Goal: Information Seeking & Learning: Stay updated

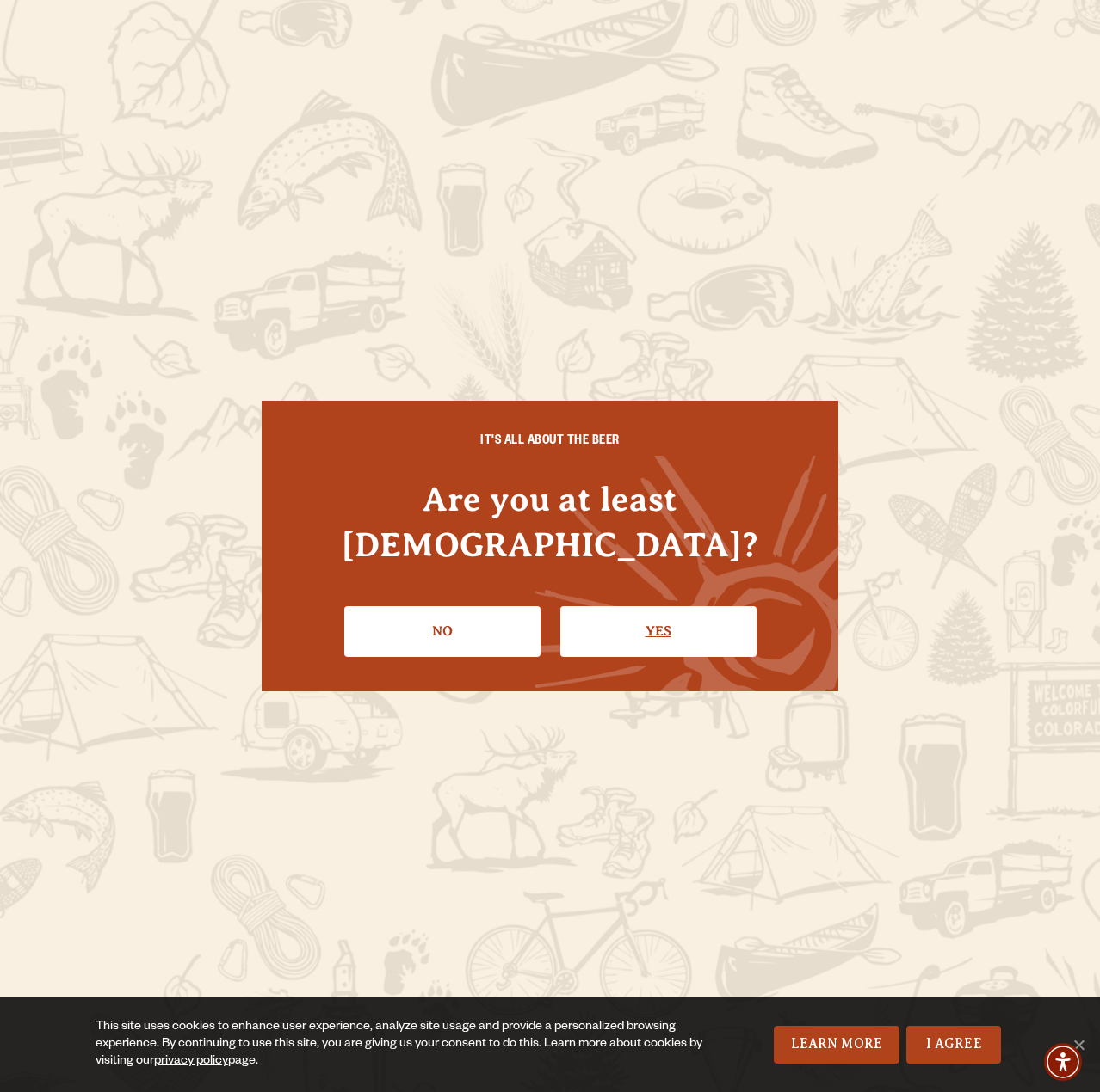
click at [639, 606] on link "Yes" at bounding box center [658, 630] width 196 height 50
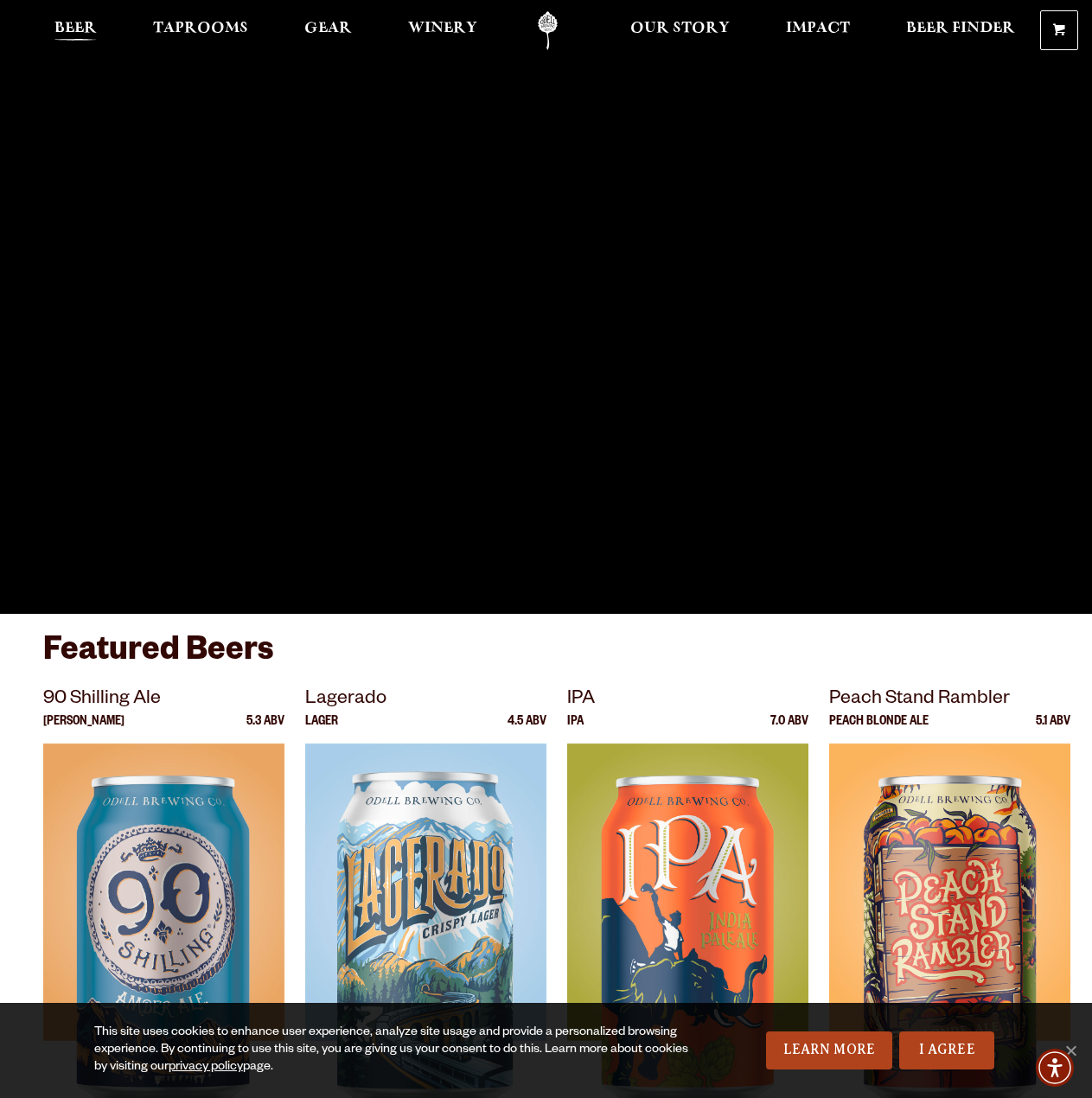
click at [75, 31] on span "Beer" at bounding box center [75, 28] width 42 height 14
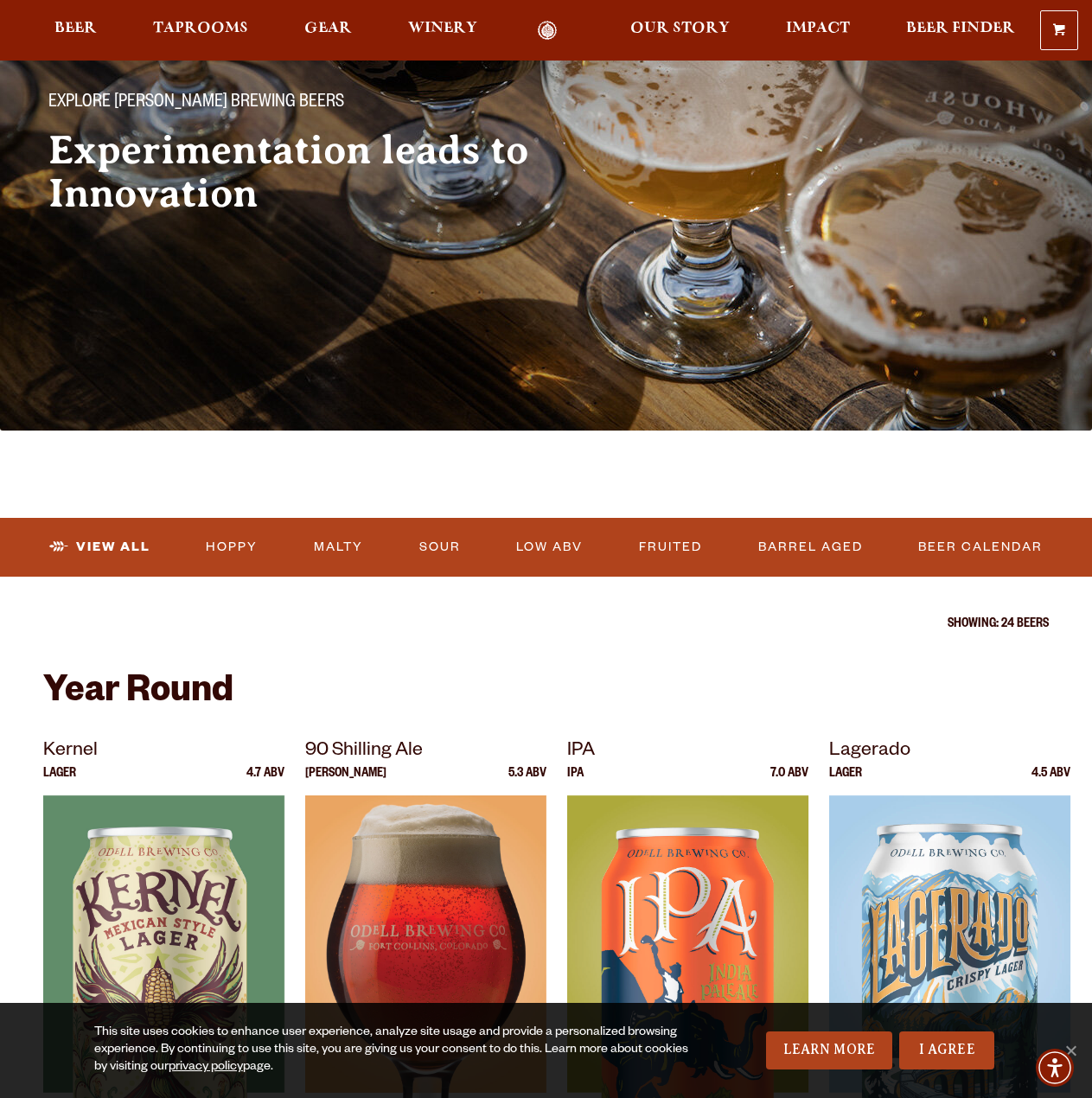
scroll to position [519, 0]
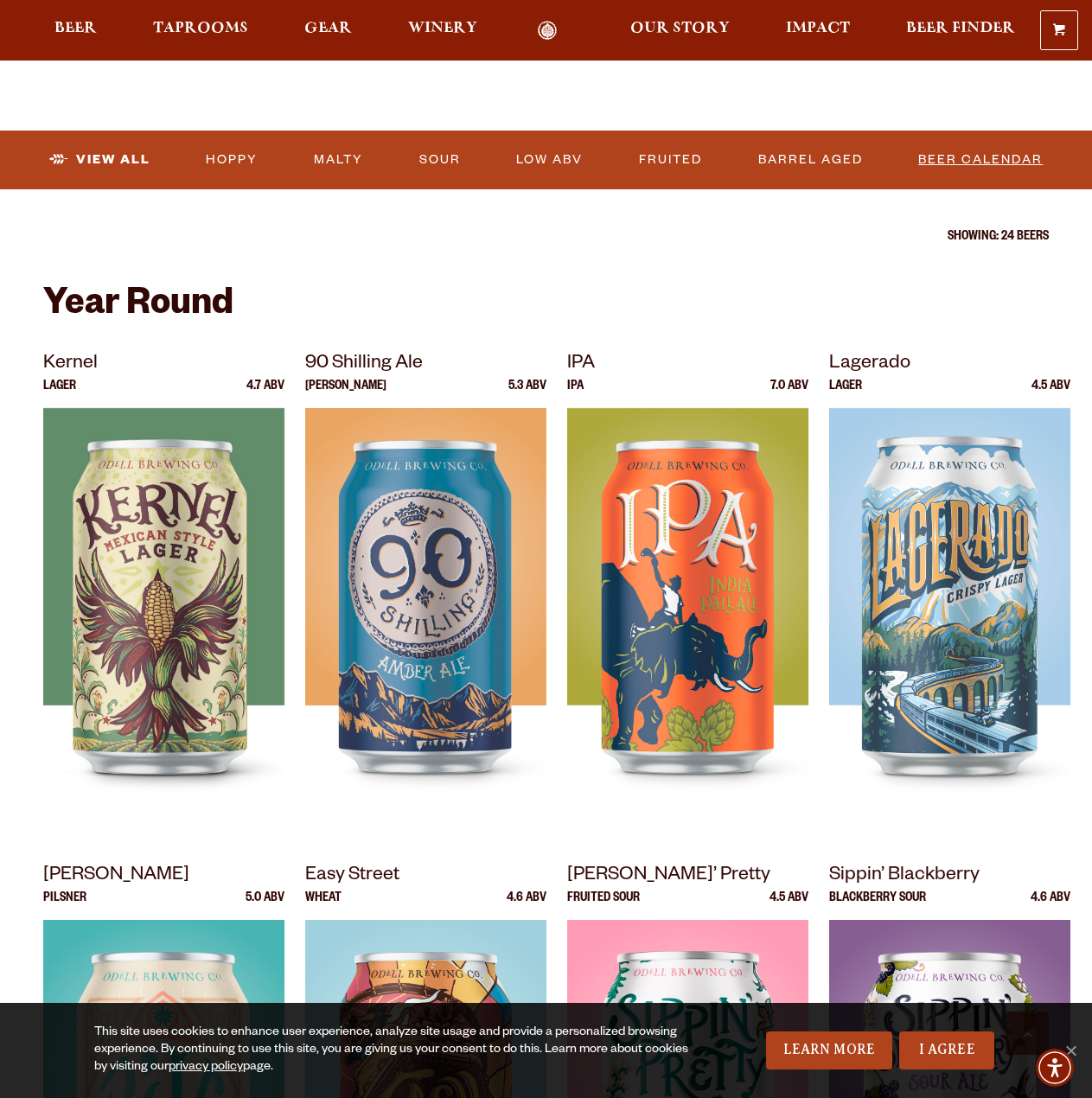
click at [965, 151] on link "Beer Calendar" at bounding box center [980, 160] width 139 height 40
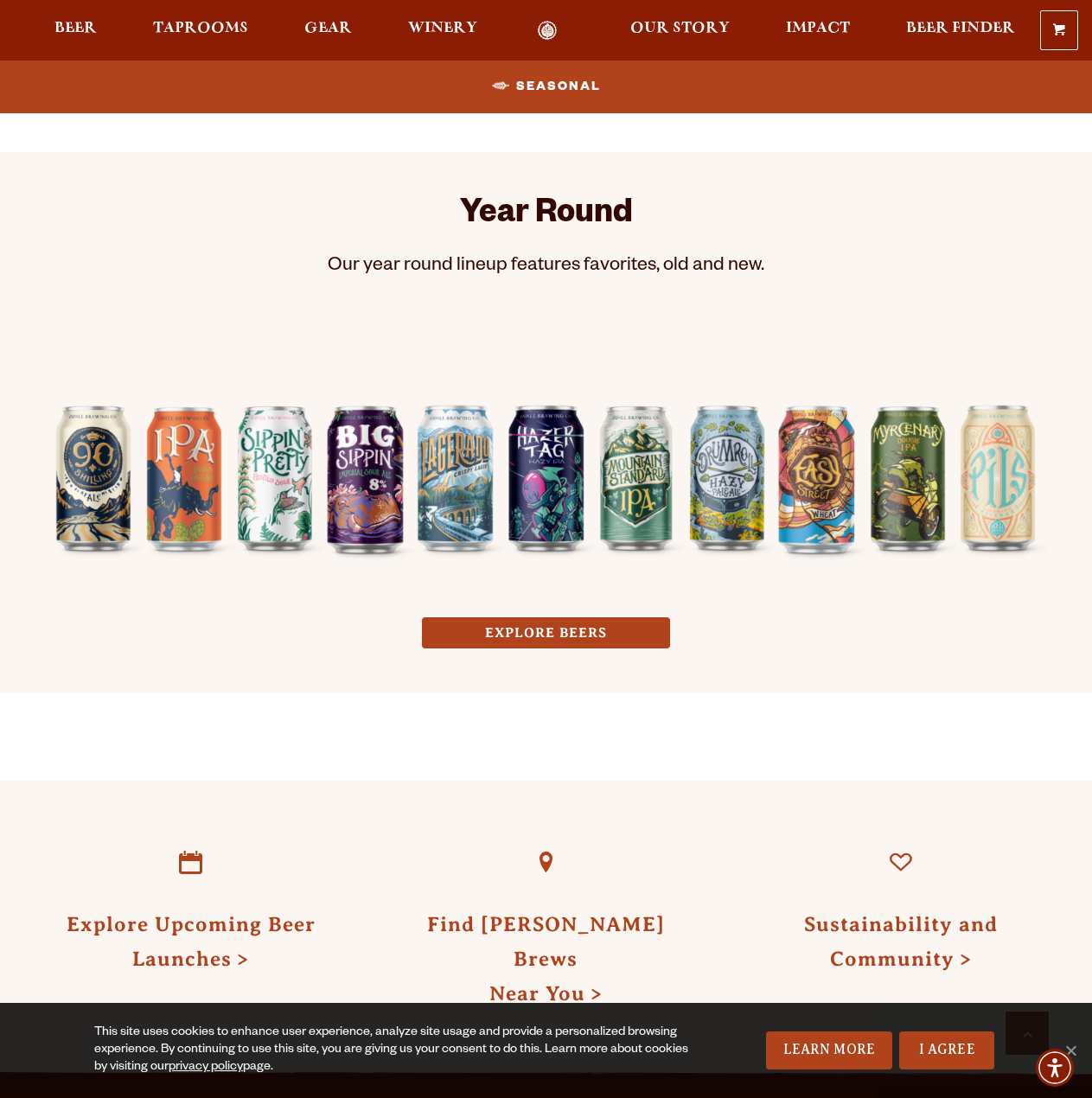
scroll to position [1038, 0]
